Goal: Information Seeking & Learning: Ask a question

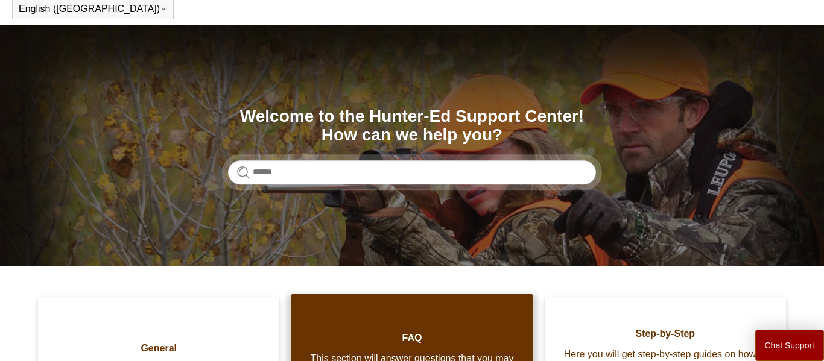
scroll to position [135, 0]
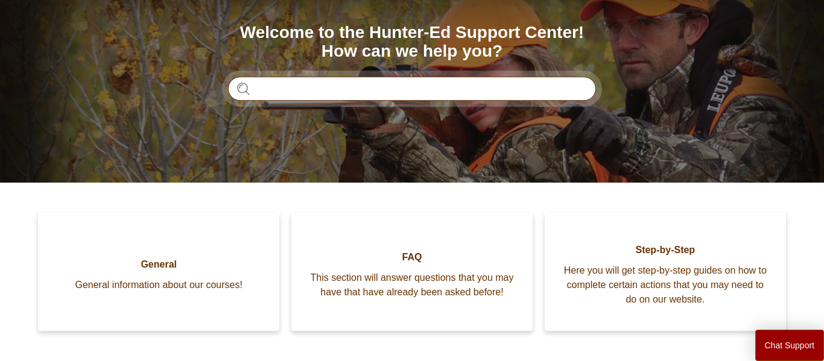
click at [307, 90] on input "Search" at bounding box center [412, 89] width 368 height 24
type input "**********"
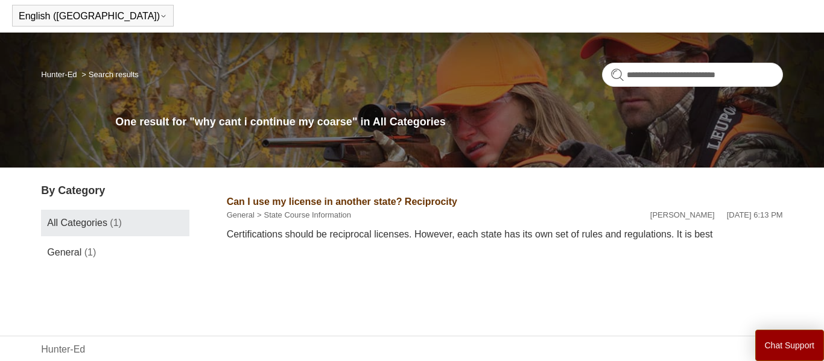
scroll to position [68, 0]
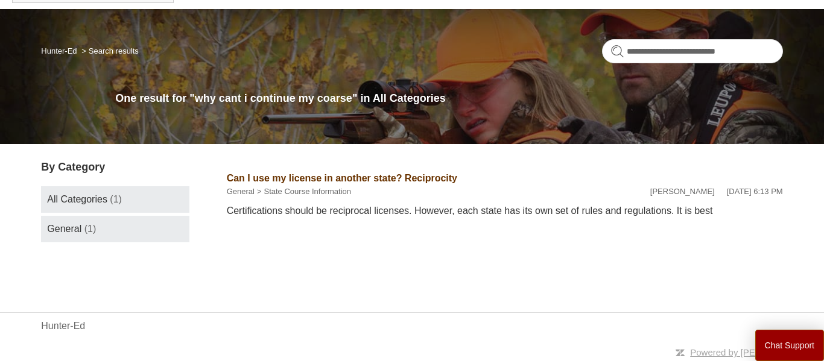
click at [91, 232] on span "(1)" at bounding box center [90, 229] width 12 height 10
click at [95, 231] on link "General (1)" at bounding box center [115, 229] width 148 height 27
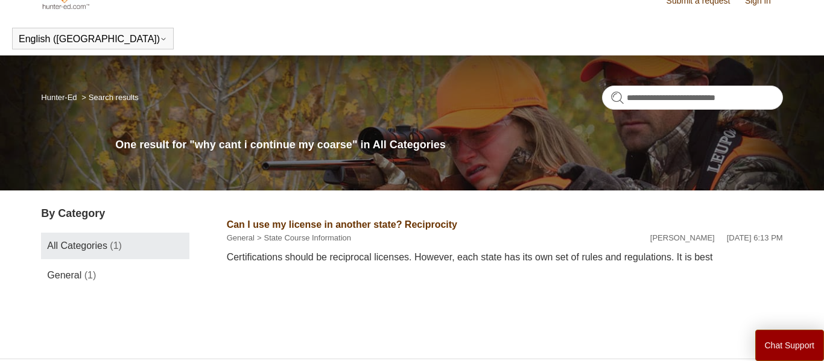
scroll to position [0, 0]
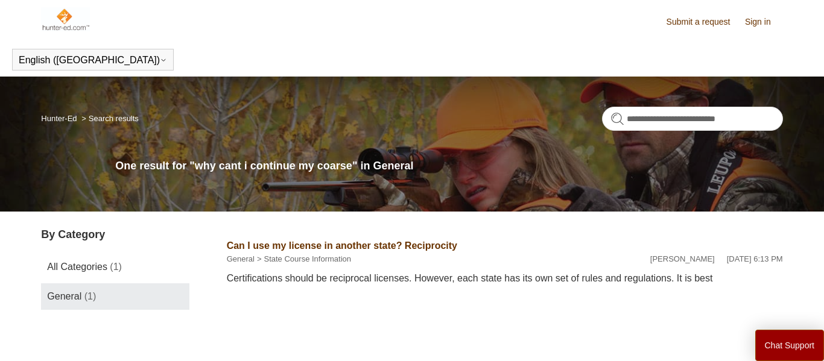
click at [306, 160] on h1 "One result for "why cant i continue my coarse" in General" at bounding box center [448, 166] width 667 height 16
click at [403, 168] on h1 "One result for "why cant i continue my coarse" in General" at bounding box center [448, 166] width 667 height 16
drag, startPoint x: 418, startPoint y: 169, endPoint x: 288, endPoint y: 198, distance: 133.5
click at [288, 198] on div "**********" at bounding box center [412, 144] width 824 height 135
click at [527, 227] on li "Can I use my license in another state? Reciprocity General State Course Informa…" at bounding box center [505, 262] width 556 height 71
